Goal: Find specific fact: Find specific fact

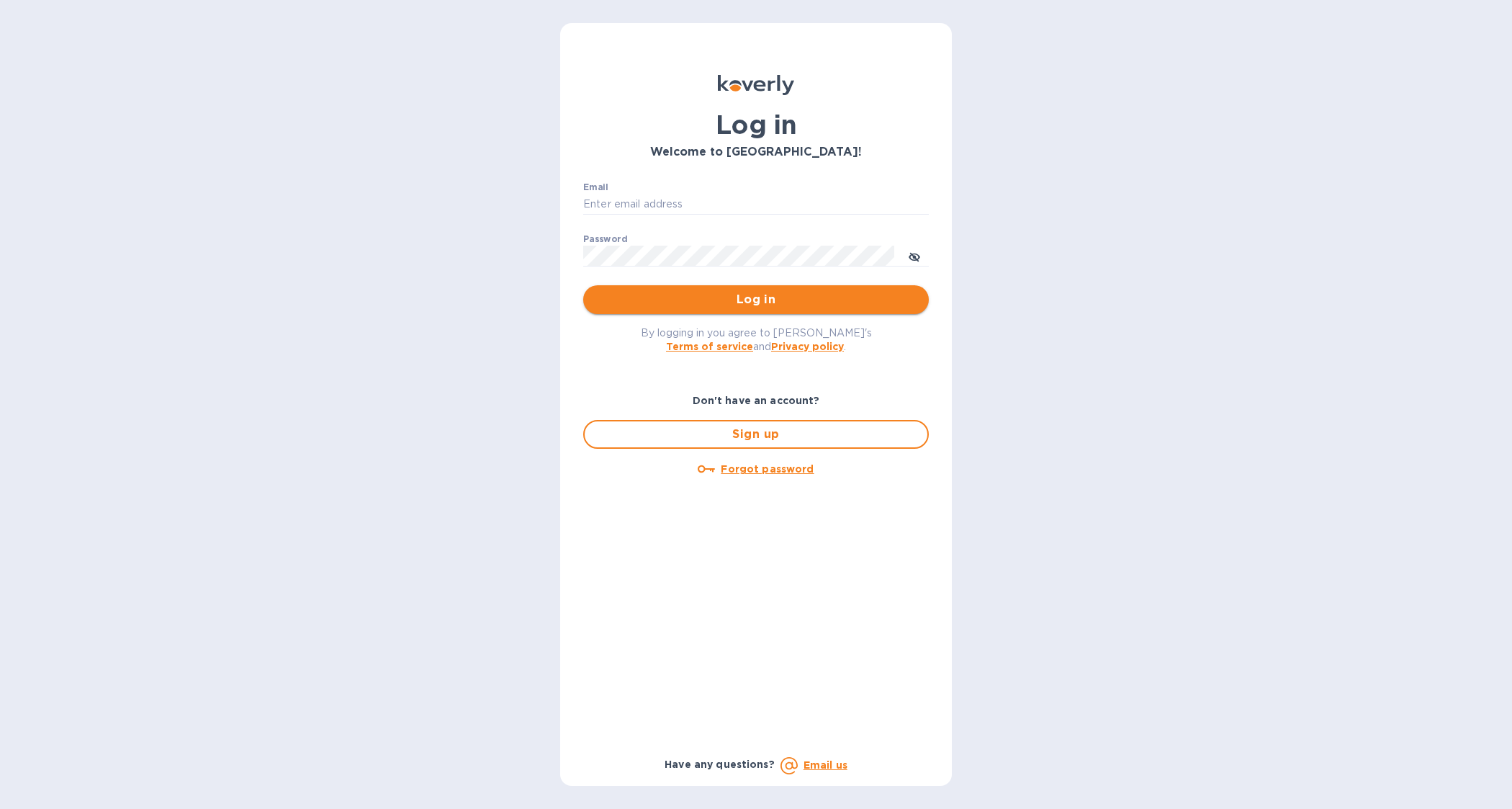
type input "[PERSON_NAME][EMAIL_ADDRESS][DOMAIN_NAME]"
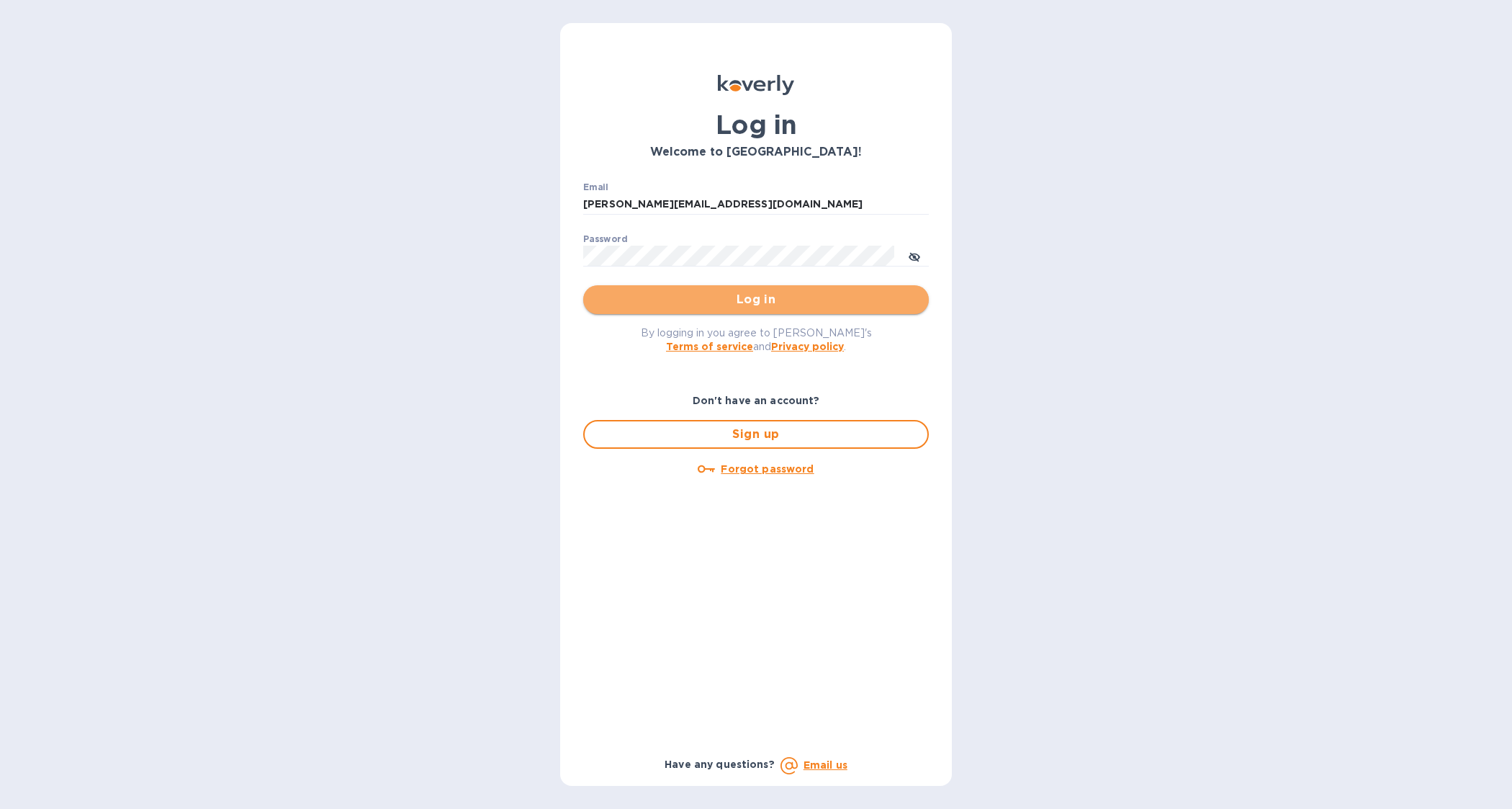
click at [874, 290] on button "Log in" at bounding box center [756, 300] width 345 height 29
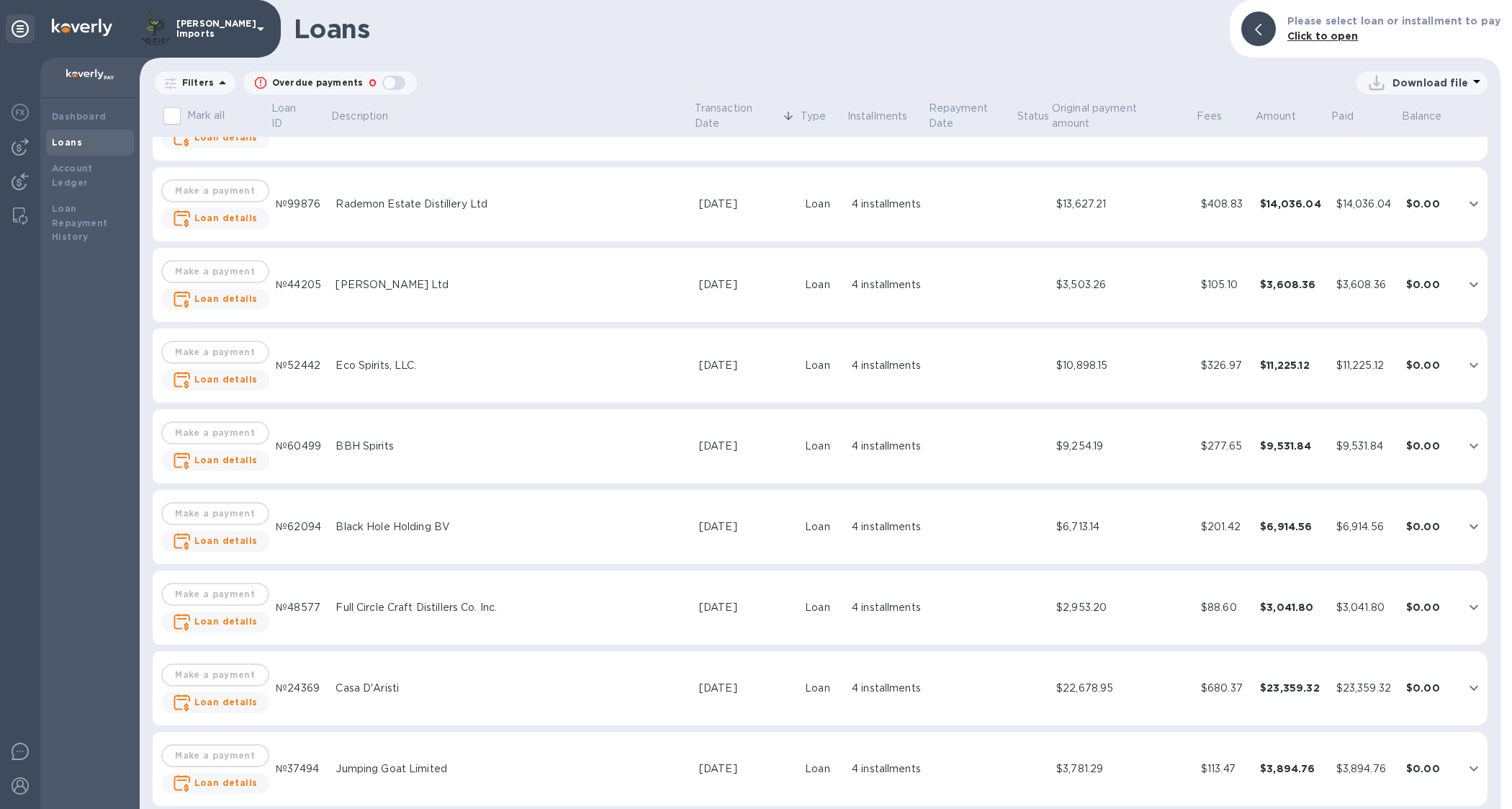
scroll to position [2071, 0]
click at [78, 120] on b "Dashboard" at bounding box center [79, 116] width 55 height 11
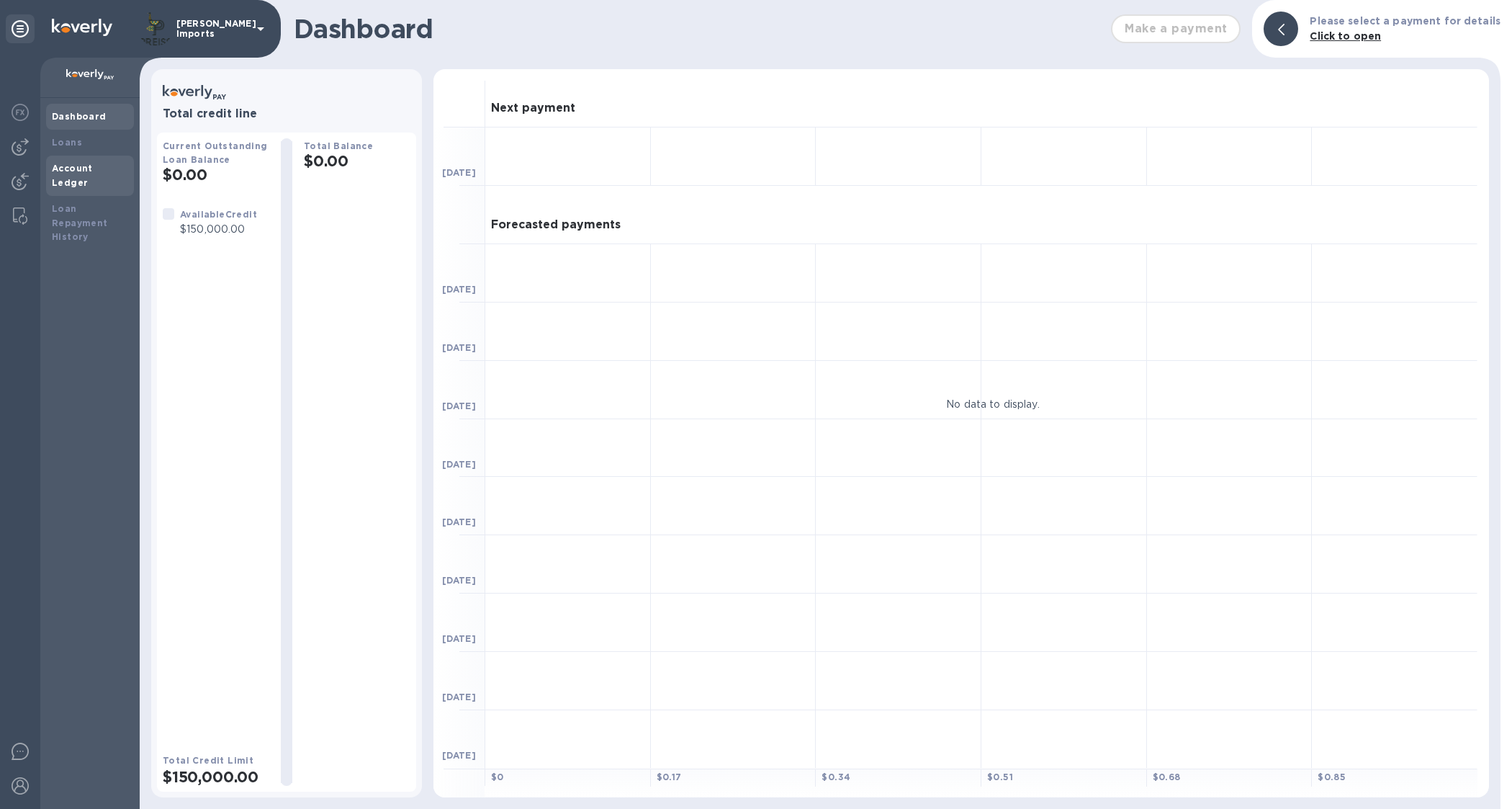
click at [70, 171] on b "Account Ledger" at bounding box center [72, 176] width 41 height 25
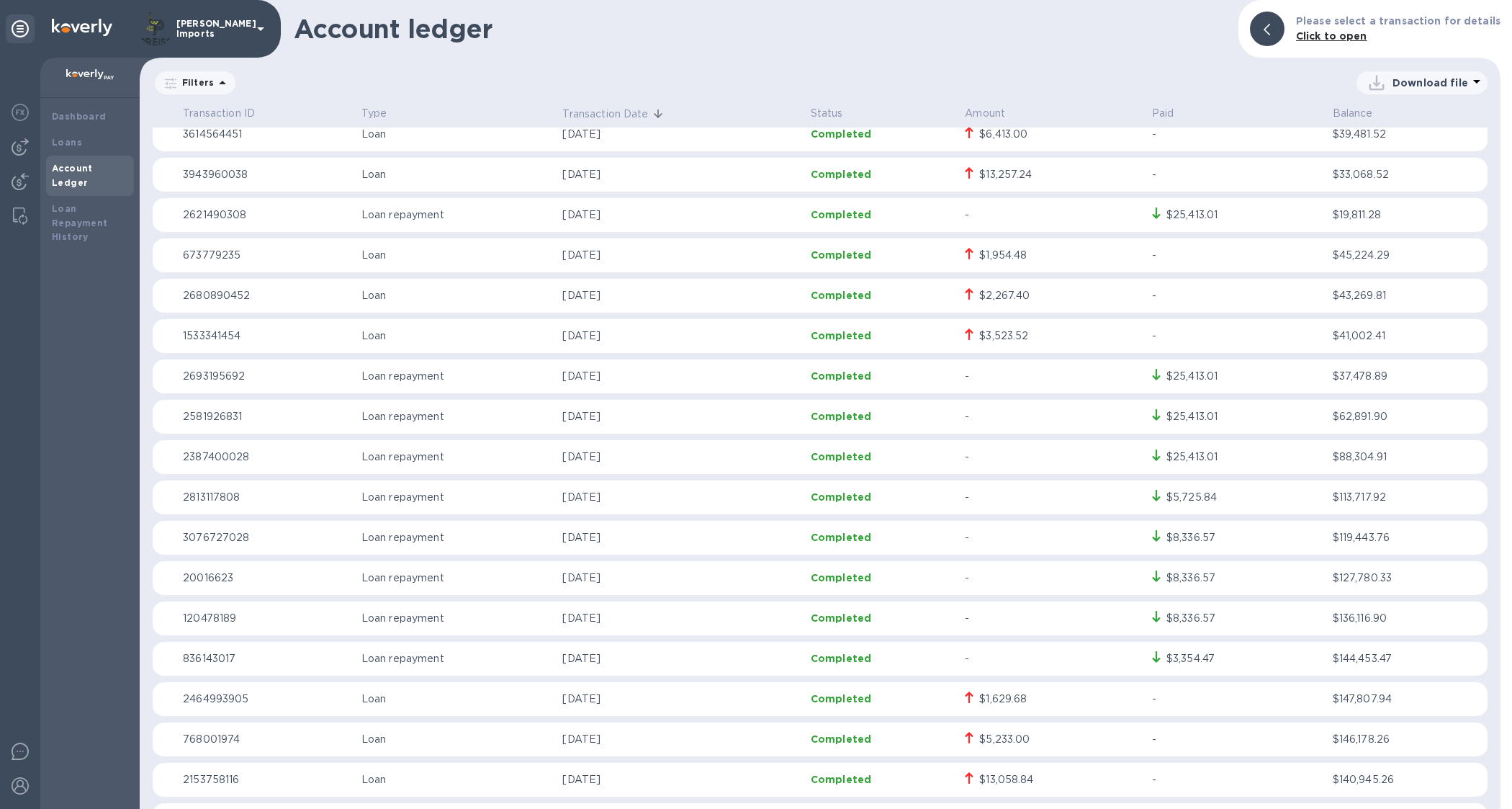
scroll to position [540, 0]
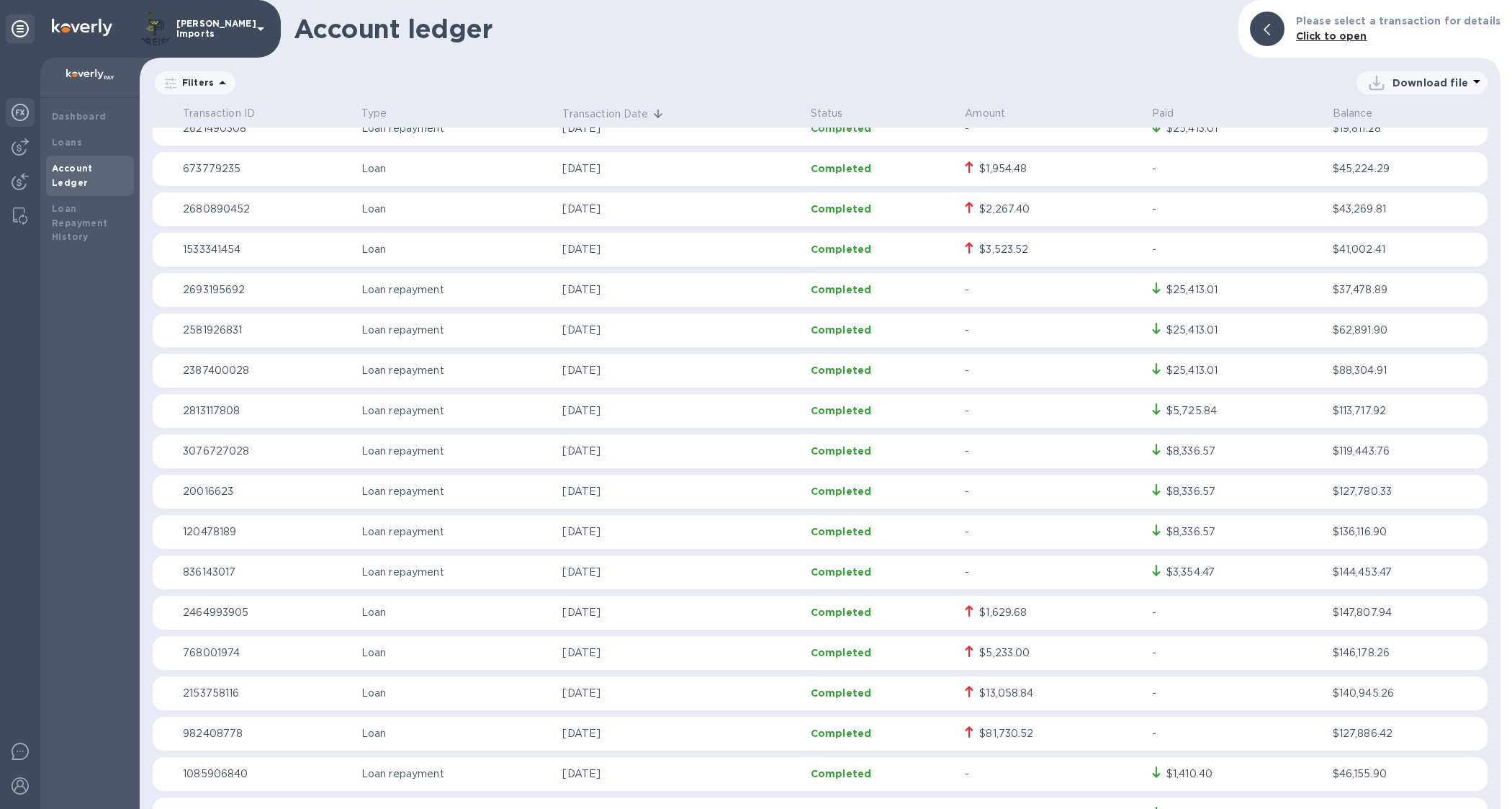
click at [13, 106] on img at bounding box center [20, 112] width 17 height 17
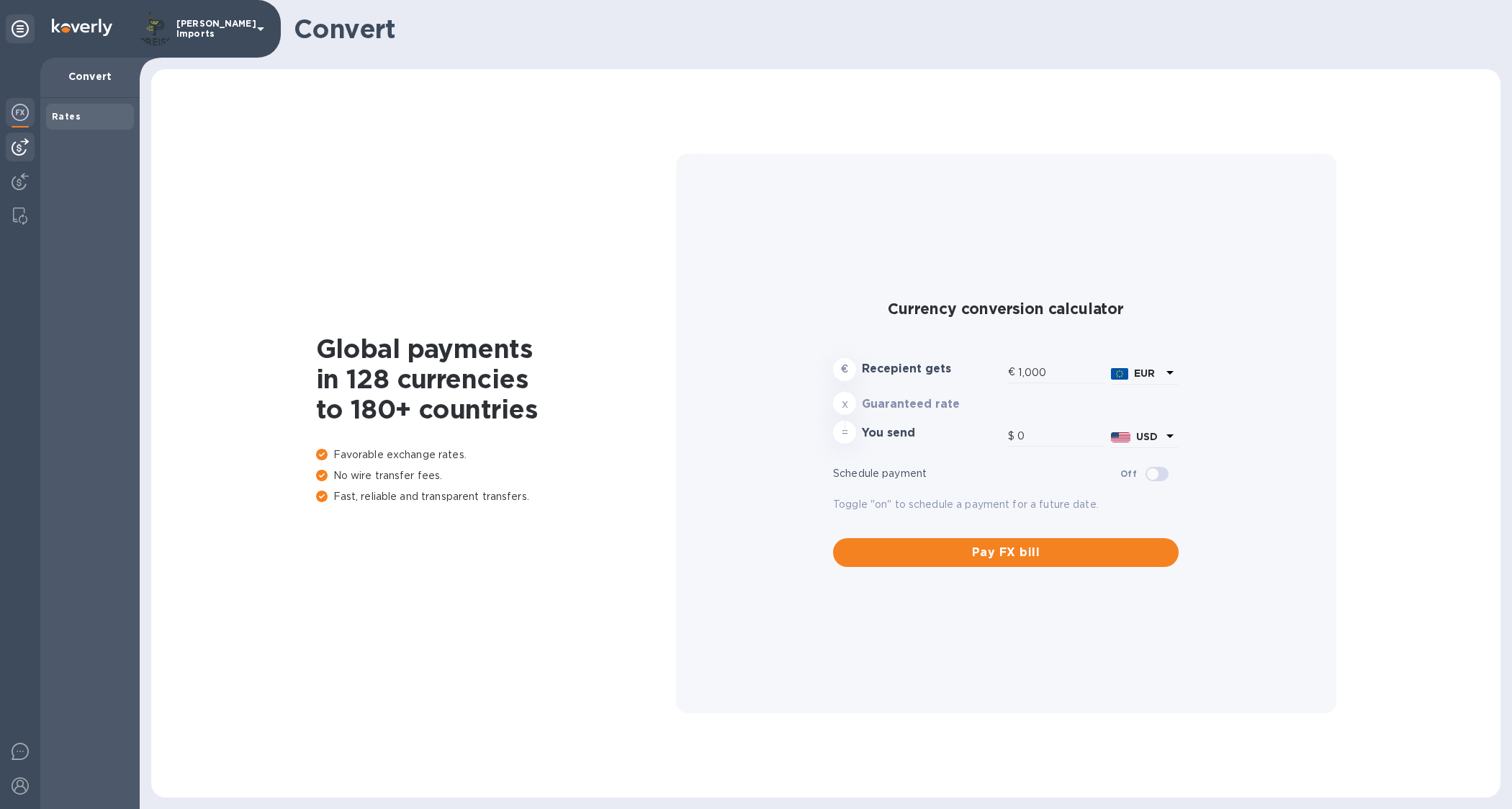
click at [25, 149] on img at bounding box center [20, 147] width 17 height 17
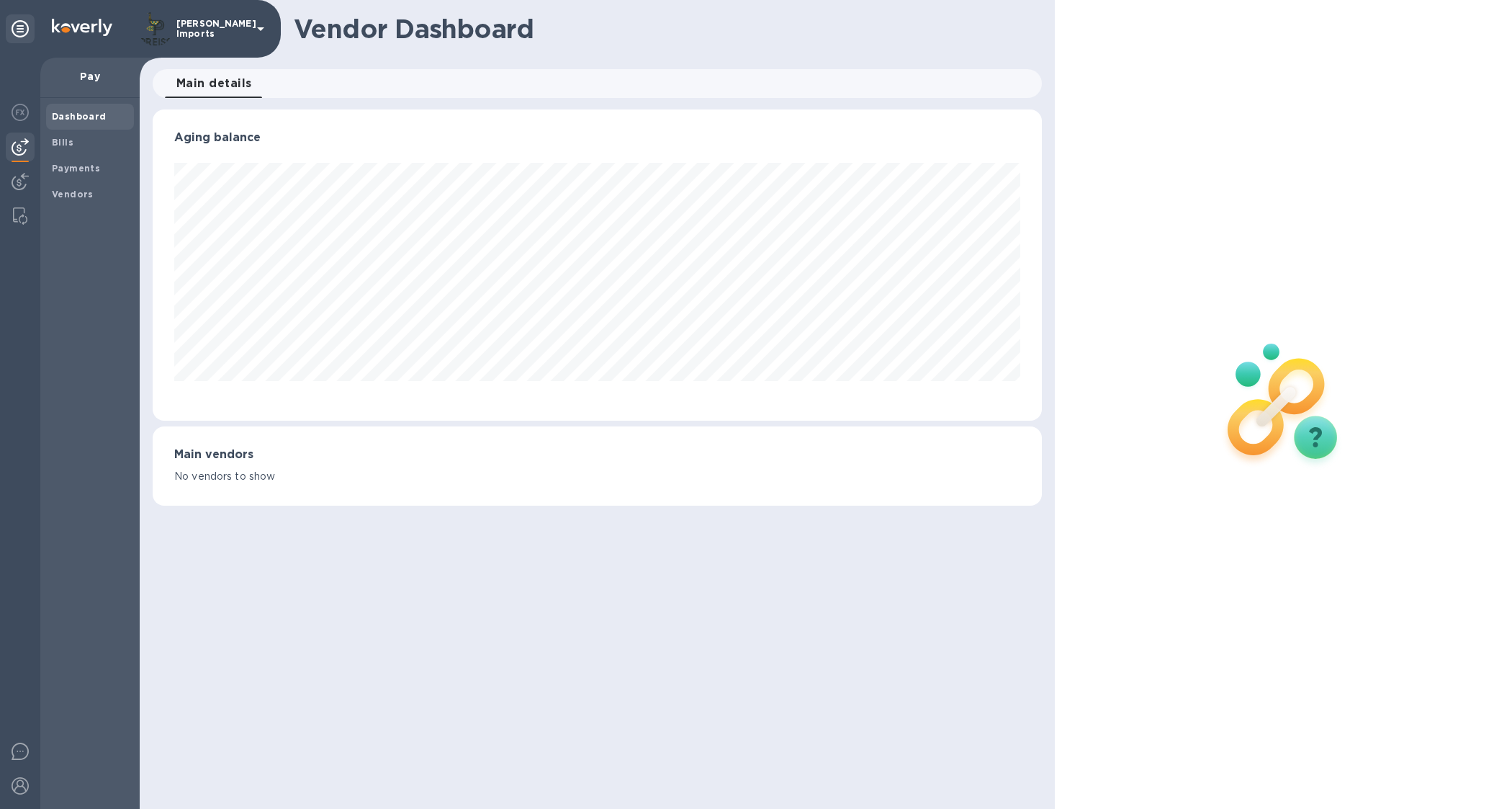
scroll to position [311, 889]
click at [23, 182] on img at bounding box center [20, 182] width 17 height 17
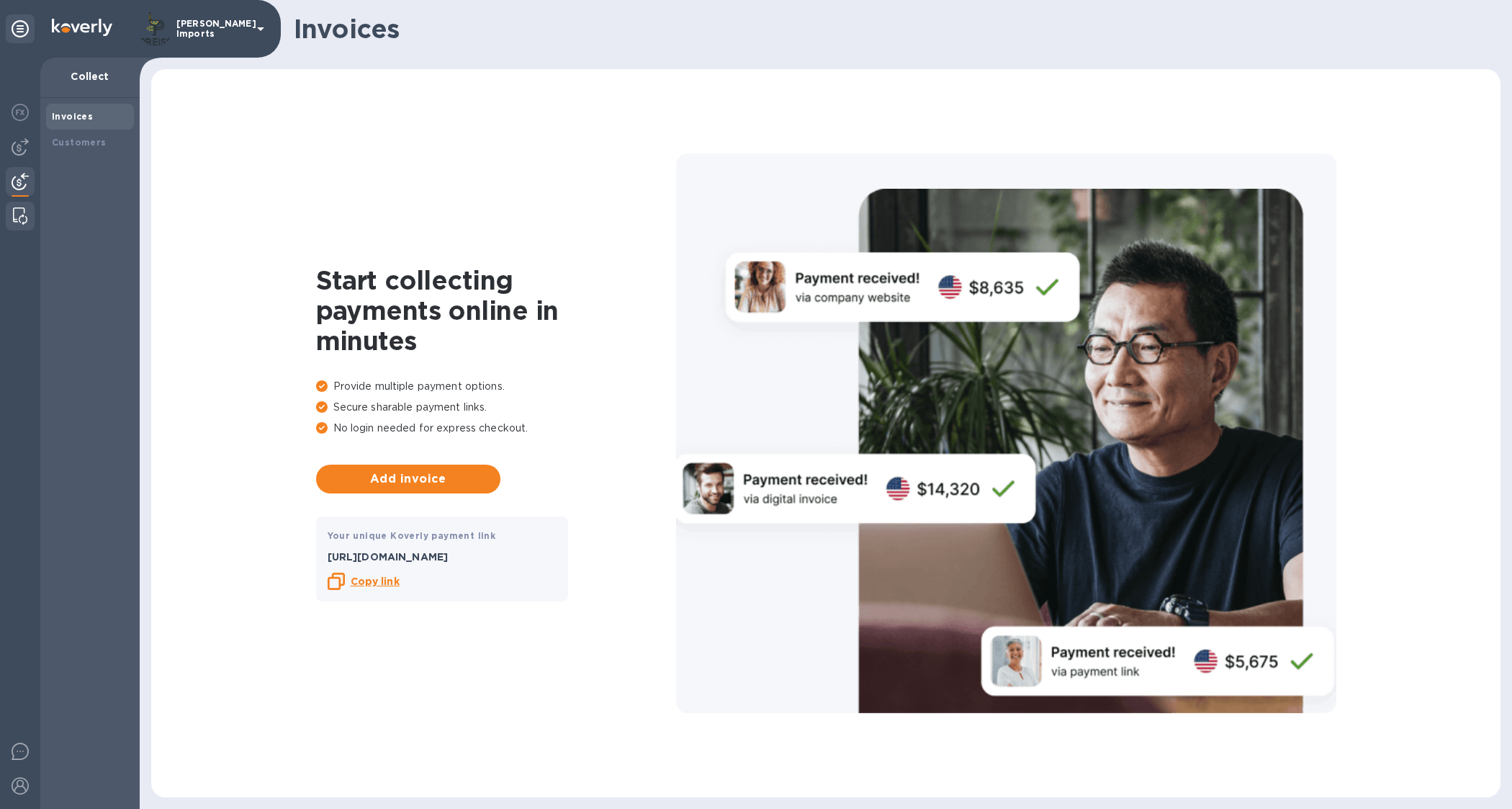
click at [22, 214] on img at bounding box center [19, 216] width 14 height 17
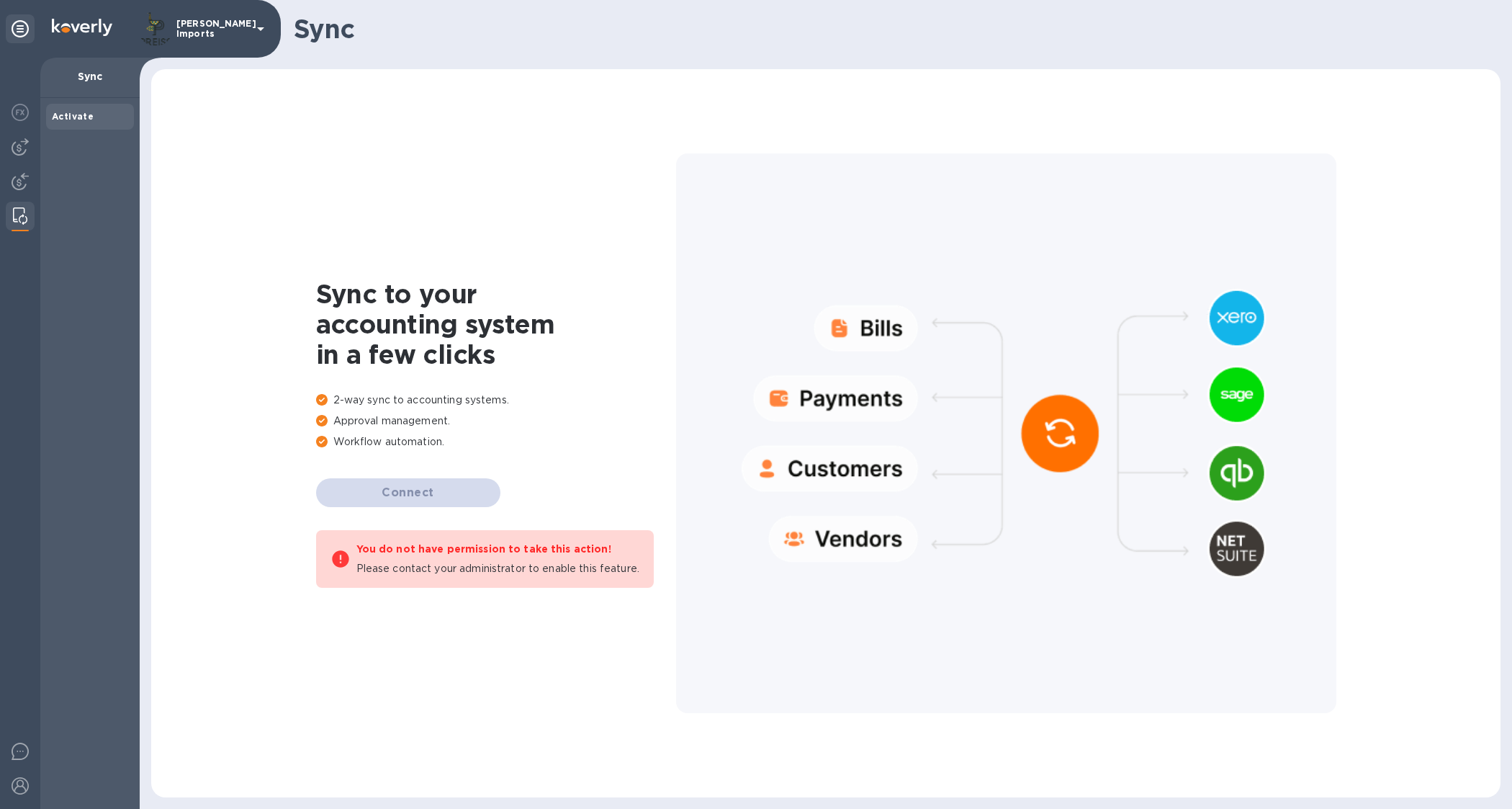
click at [85, 76] on p "Sync" at bounding box center [89, 76] width 76 height 14
click at [15, 27] on icon at bounding box center [20, 29] width 17 height 17
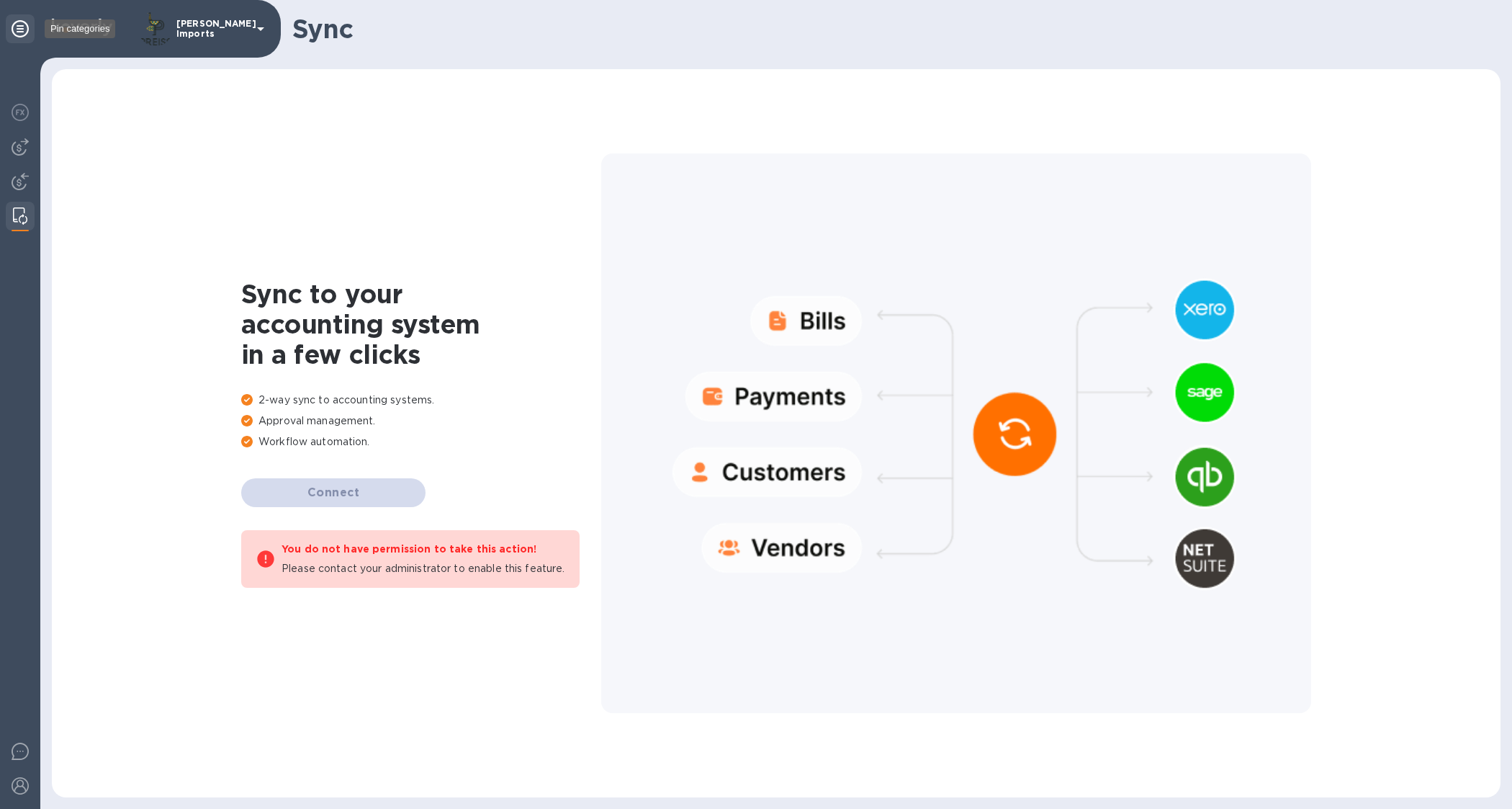
click at [15, 29] on icon at bounding box center [20, 29] width 17 height 17
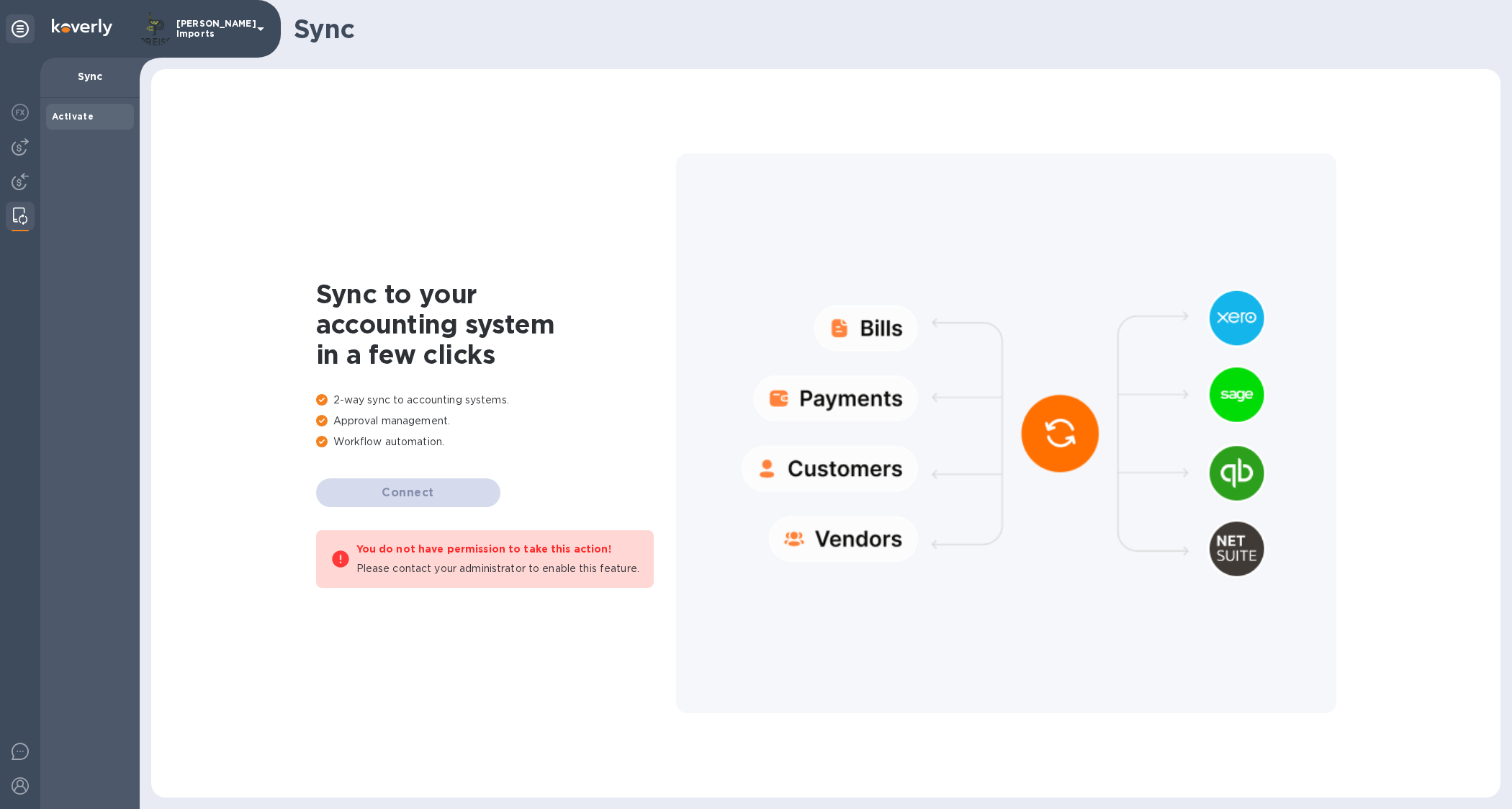
click at [218, 26] on p "[PERSON_NAME] Imports" at bounding box center [212, 29] width 72 height 20
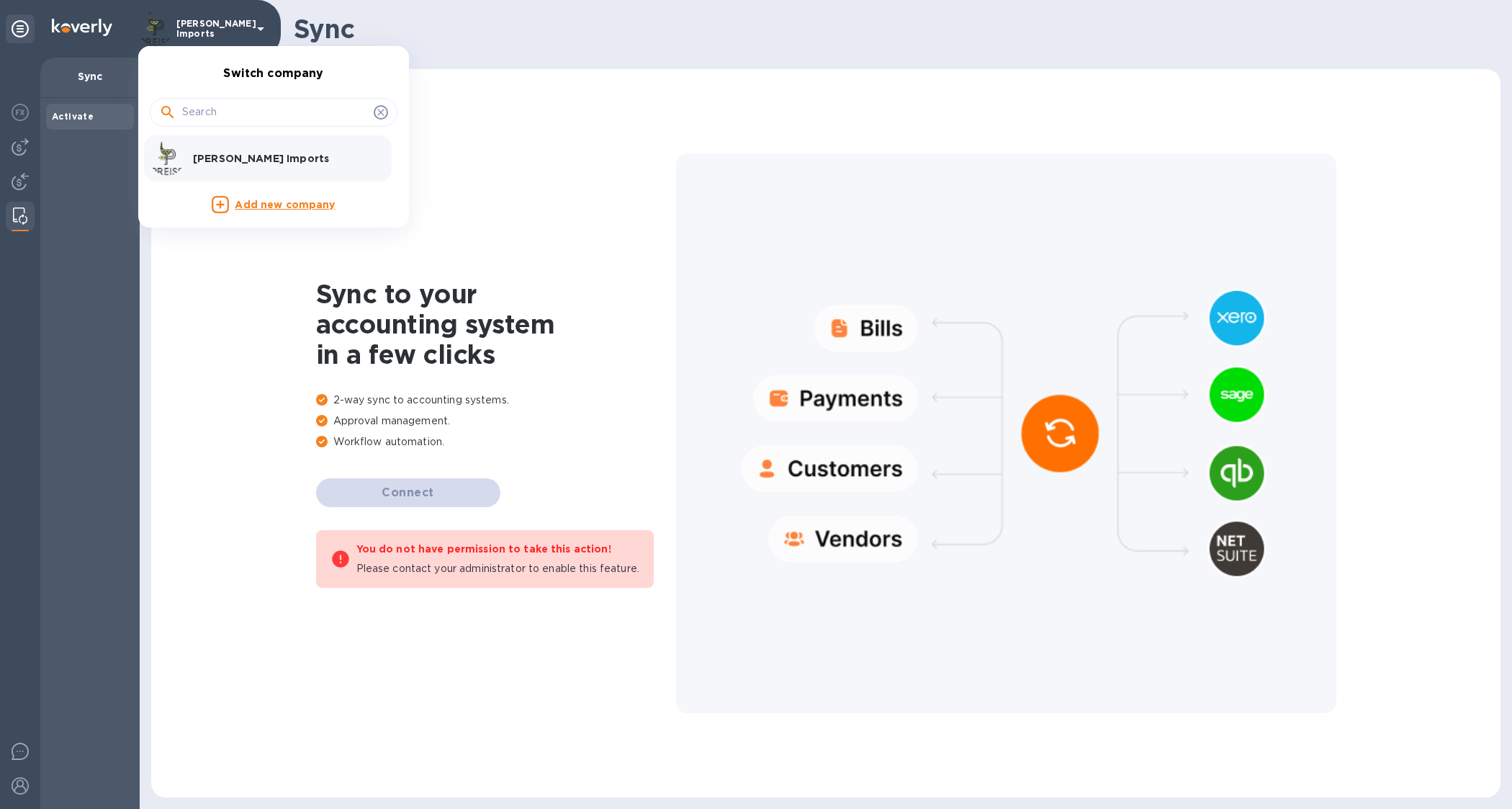
click at [13, 115] on div at bounding box center [756, 404] width 1512 height 809
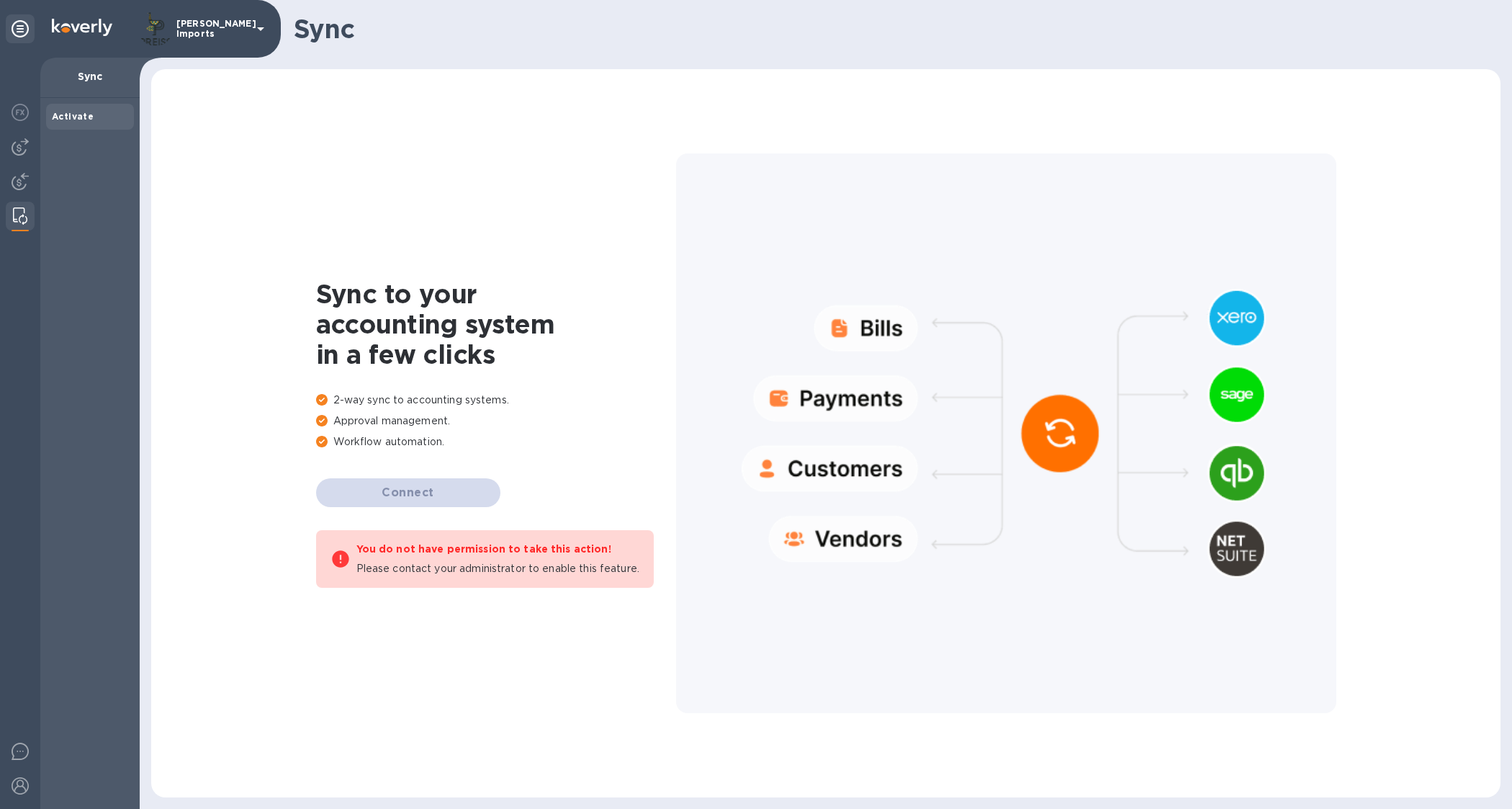
click at [65, 115] on b "Activate" at bounding box center [72, 116] width 41 height 11
click at [20, 106] on img at bounding box center [20, 112] width 17 height 17
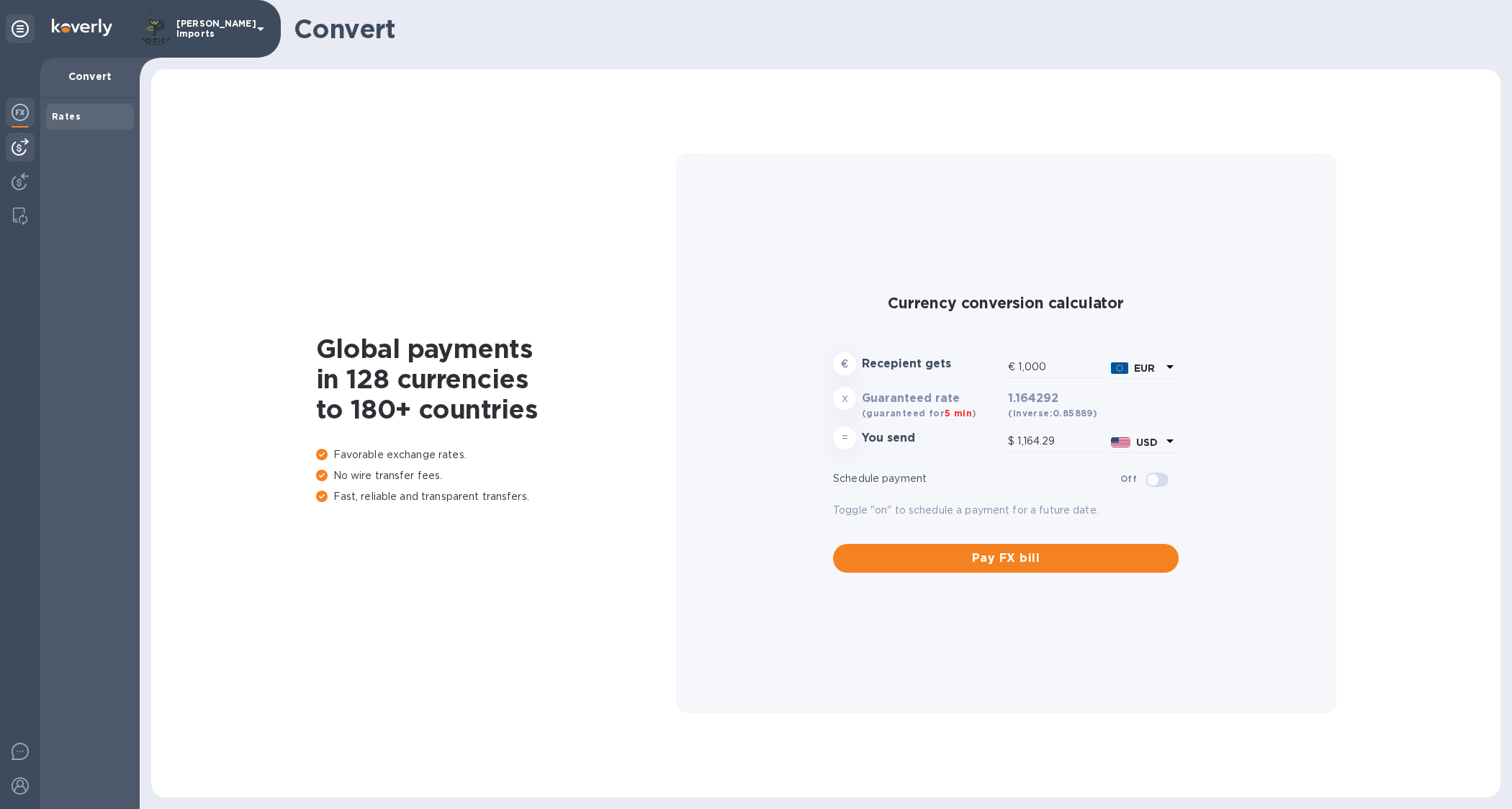
click at [19, 143] on img at bounding box center [20, 147] width 17 height 17
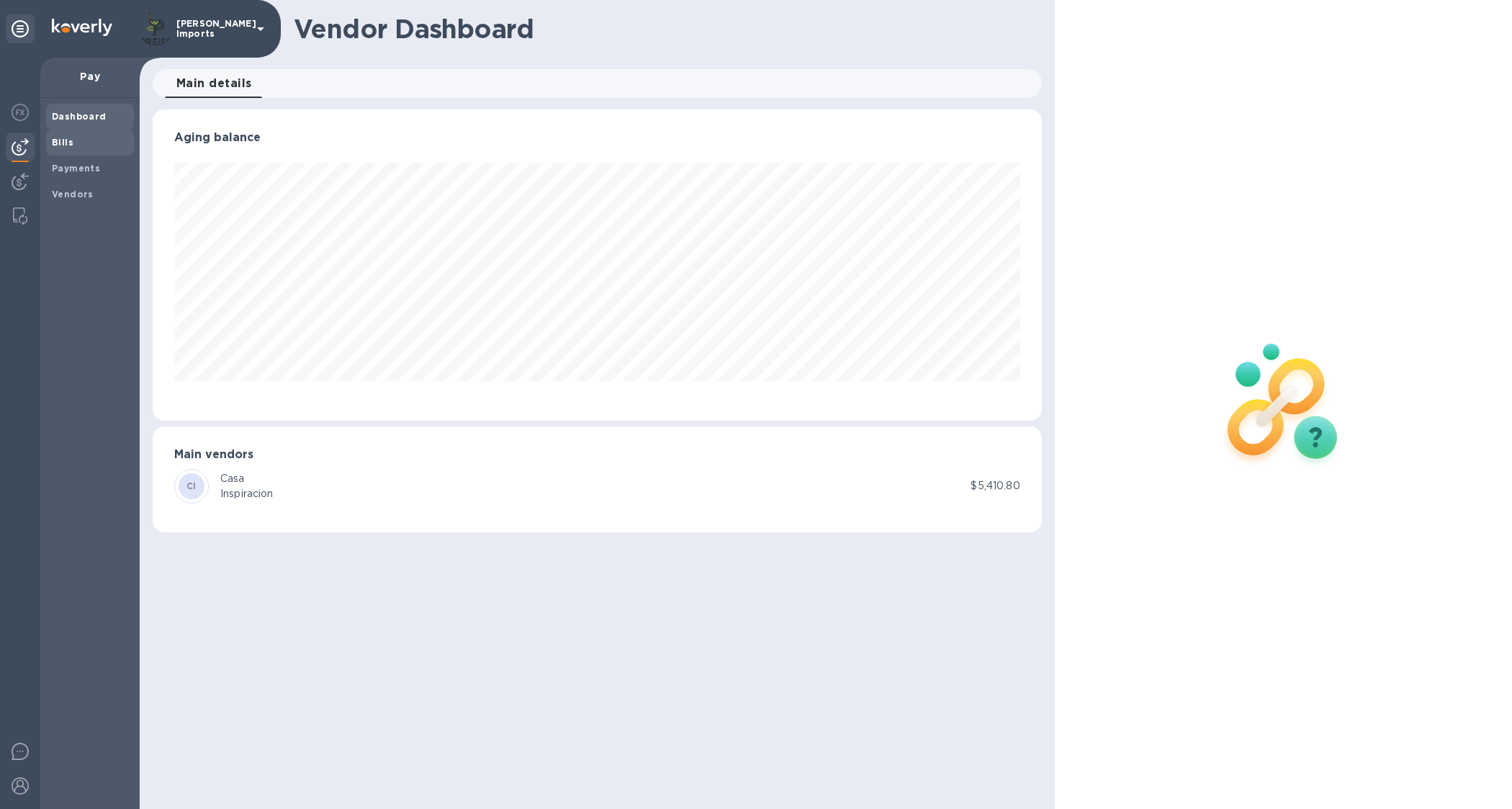
scroll to position [311, 889]
click at [77, 169] on b "Payments" at bounding box center [75, 168] width 48 height 11
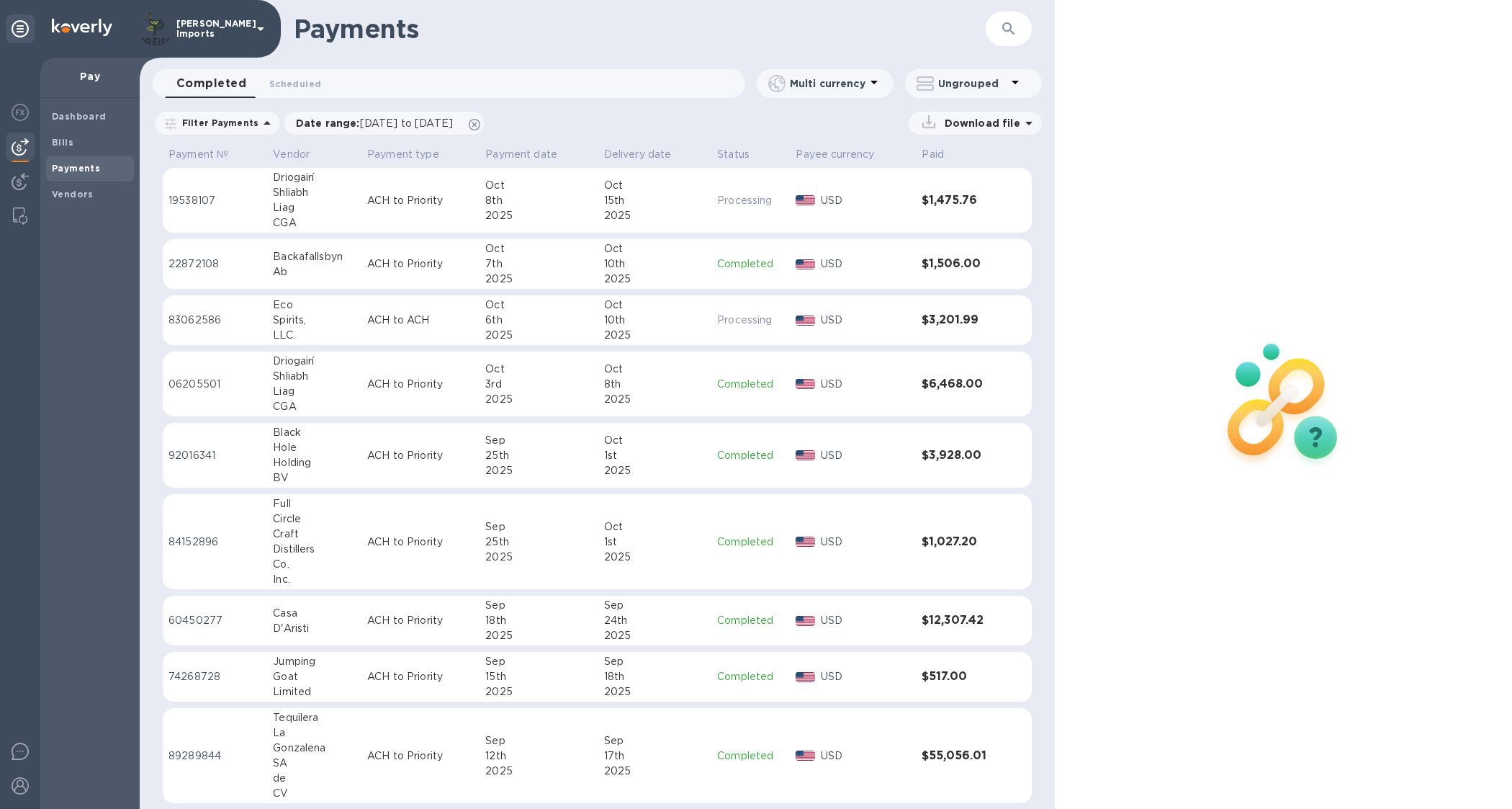
click at [454, 209] on td "ACH to Priority" at bounding box center [420, 201] width 118 height 66
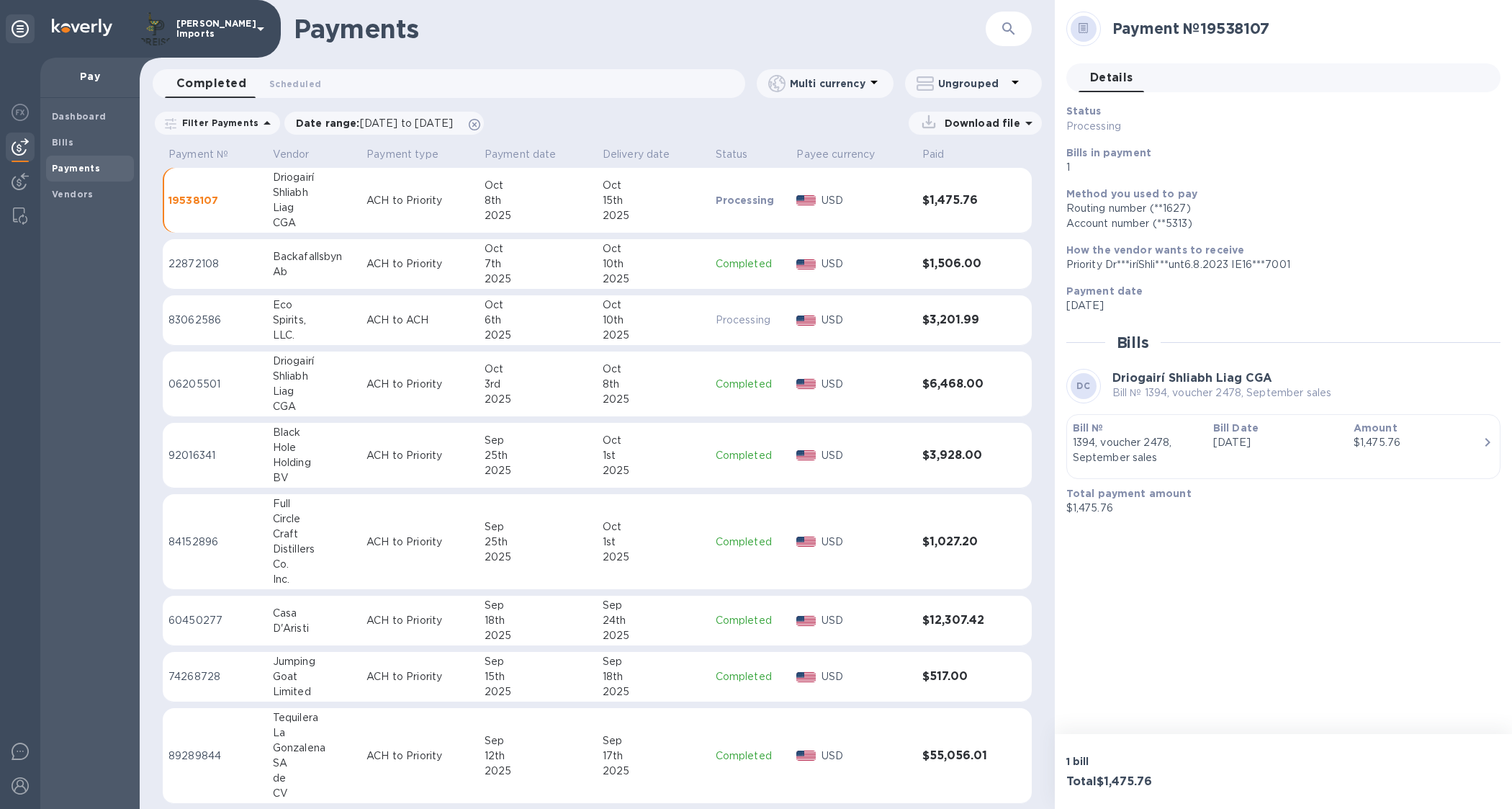
click at [1207, 27] on h2 "Payment № 19538107" at bounding box center [1301, 28] width 377 height 18
drag, startPoint x: 1203, startPoint y: 30, endPoint x: 1315, endPoint y: 30, distance: 112.0
click at [1315, 30] on h2 "Payment № 19538107" at bounding box center [1301, 28] width 377 height 18
copy h2 "19538107"
